Goal: Information Seeking & Learning: Learn about a topic

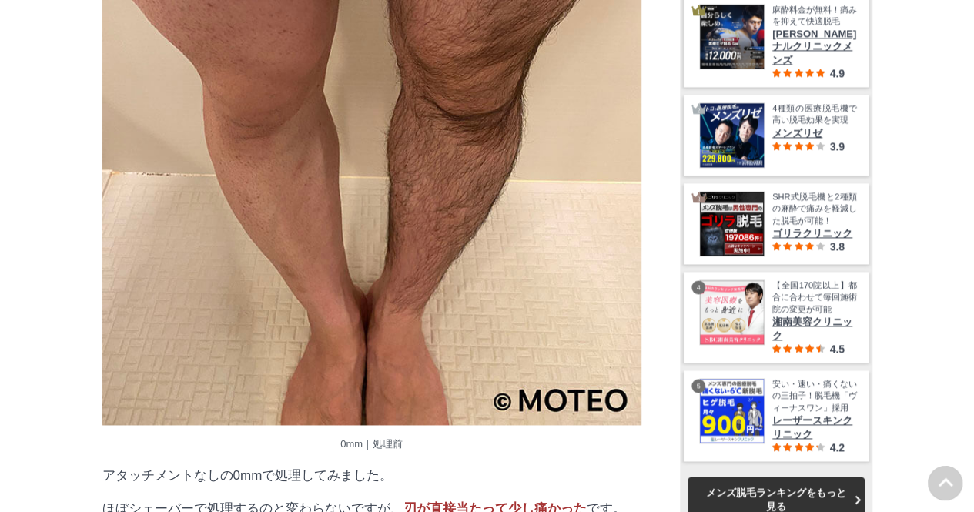
scroll to position [15473, 0]
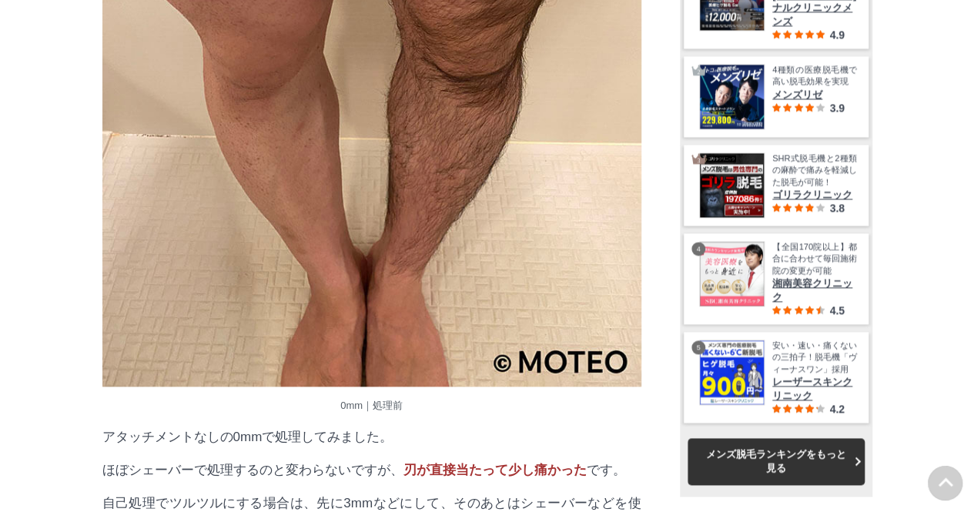
scroll to position [15517, 0]
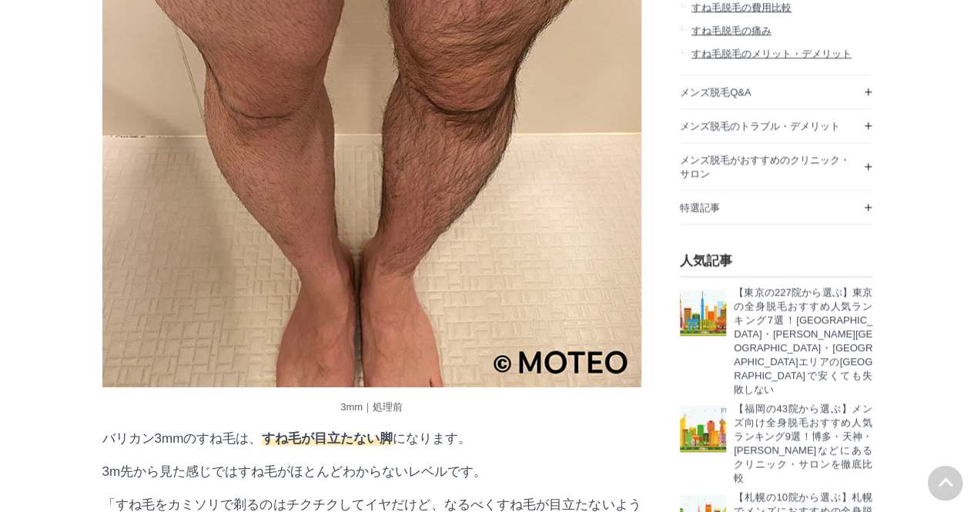
scroll to position [14466, 0]
